Goal: Find contact information: Find contact information

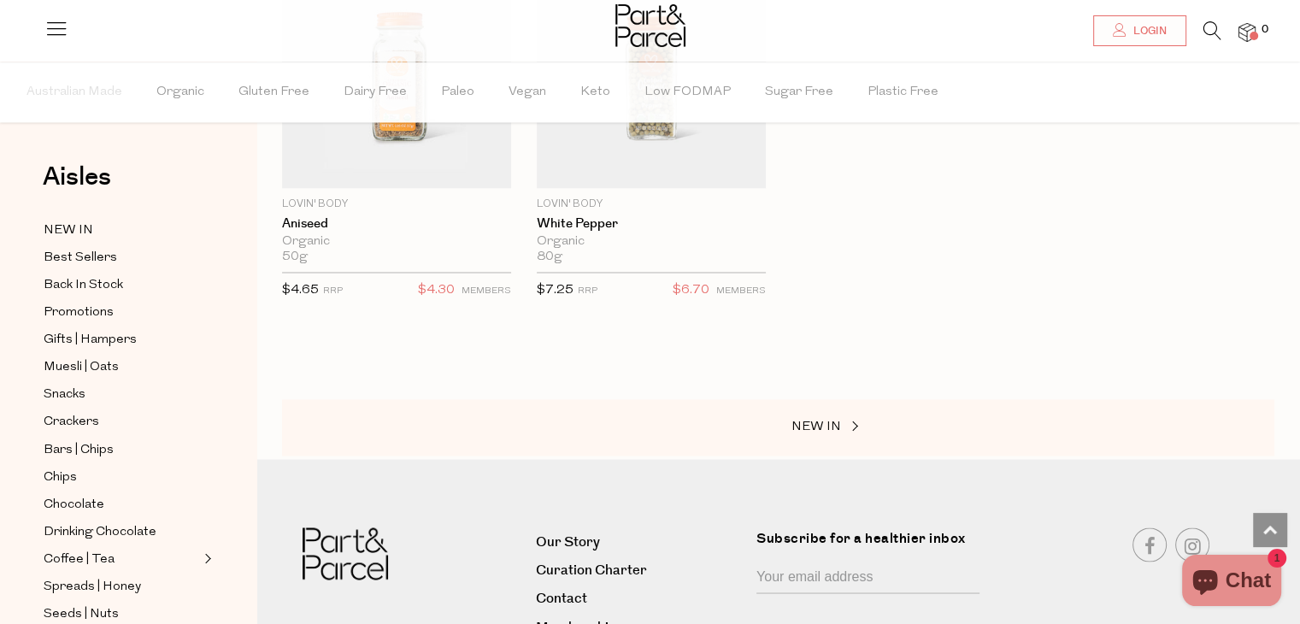
scroll to position [2948, 0]
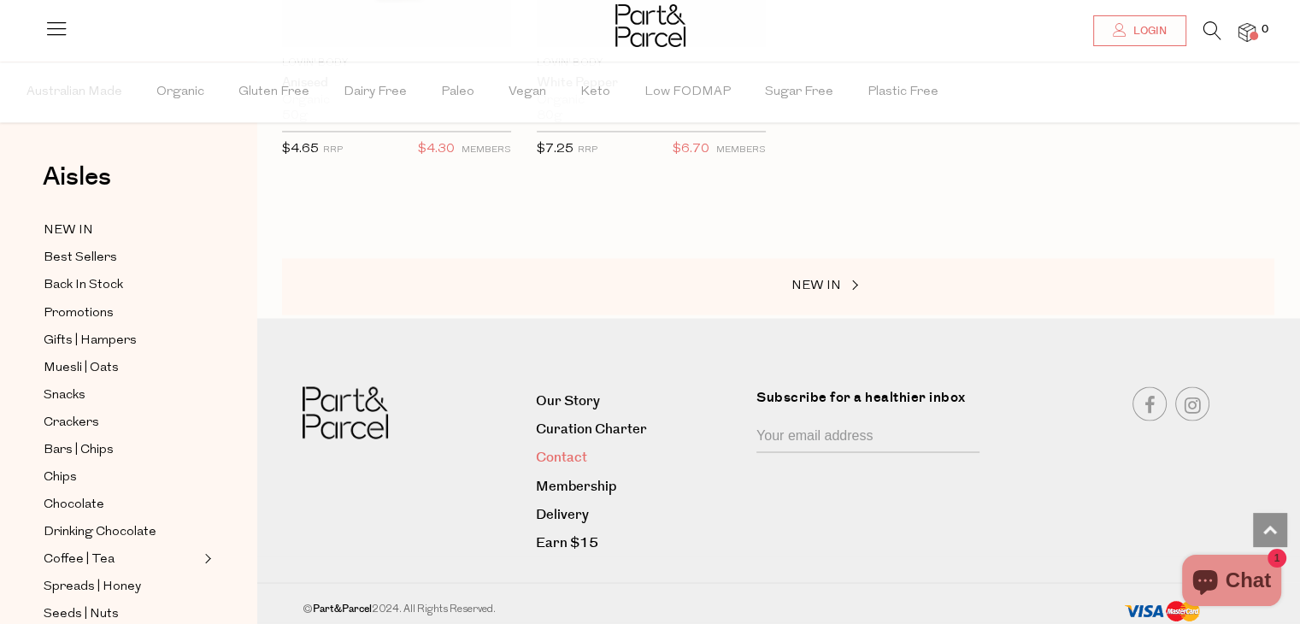
click at [568, 450] on link "Contact" at bounding box center [640, 456] width 208 height 23
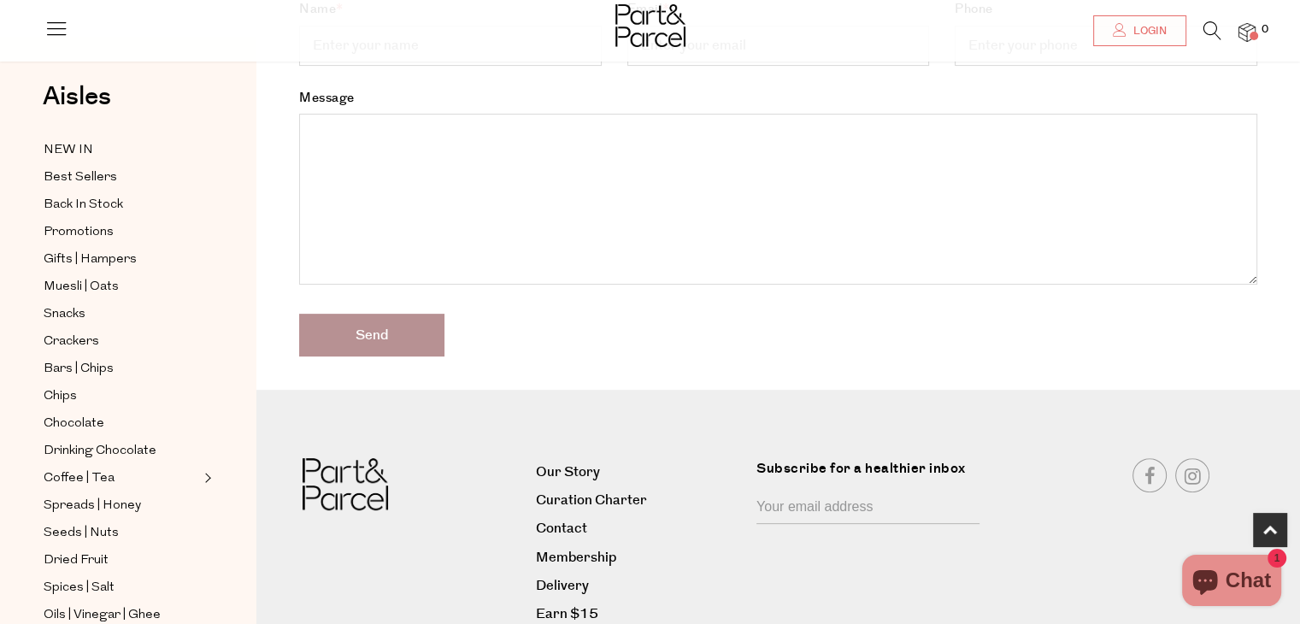
scroll to position [513, 0]
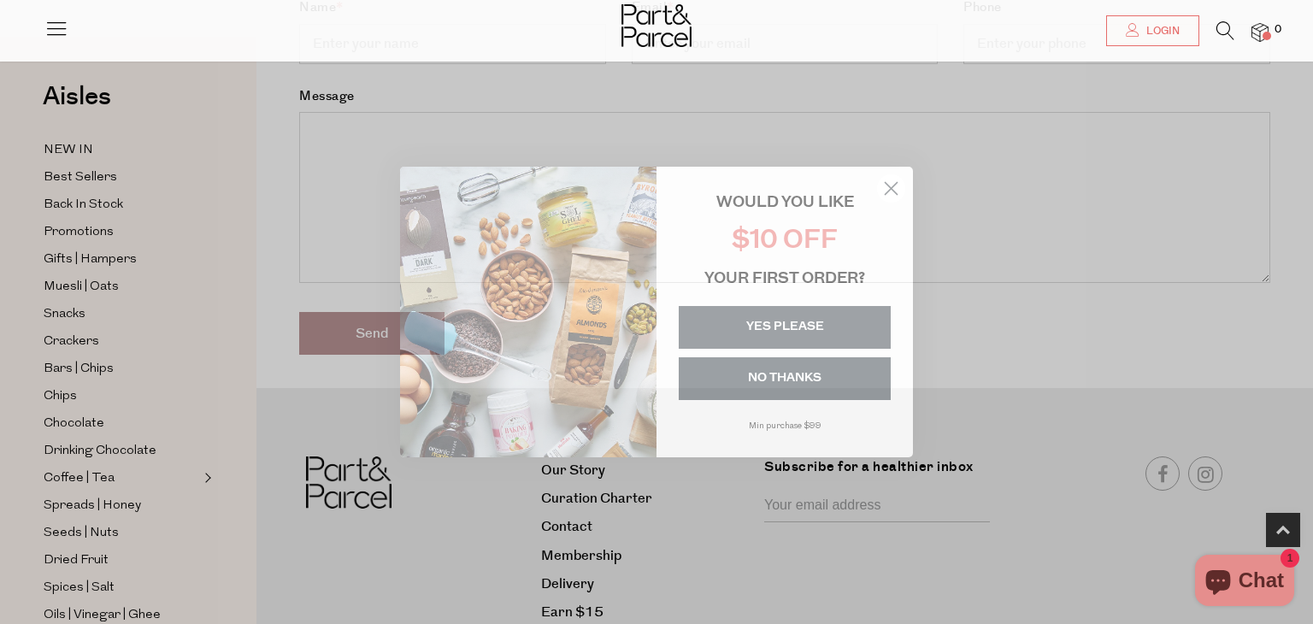
click at [902, 179] on circle "Close dialog" at bounding box center [891, 188] width 28 height 28
